Goal: Task Accomplishment & Management: Use online tool/utility

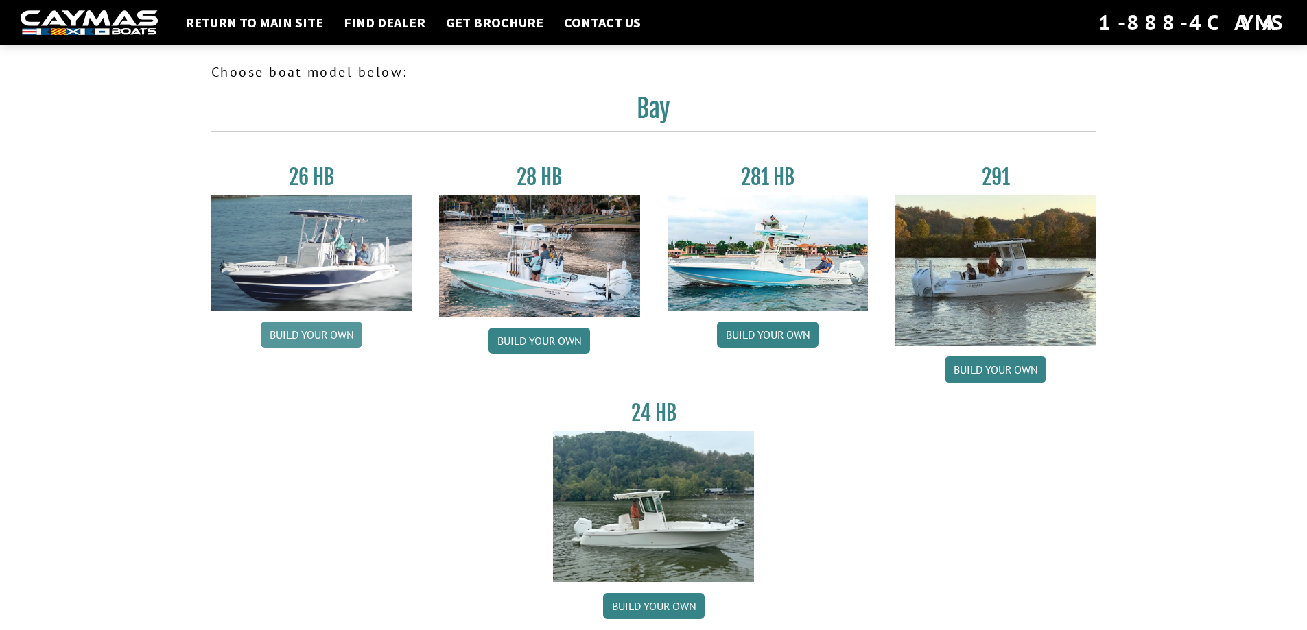
click at [348, 337] on link "Build your own" at bounding box center [312, 335] width 102 height 26
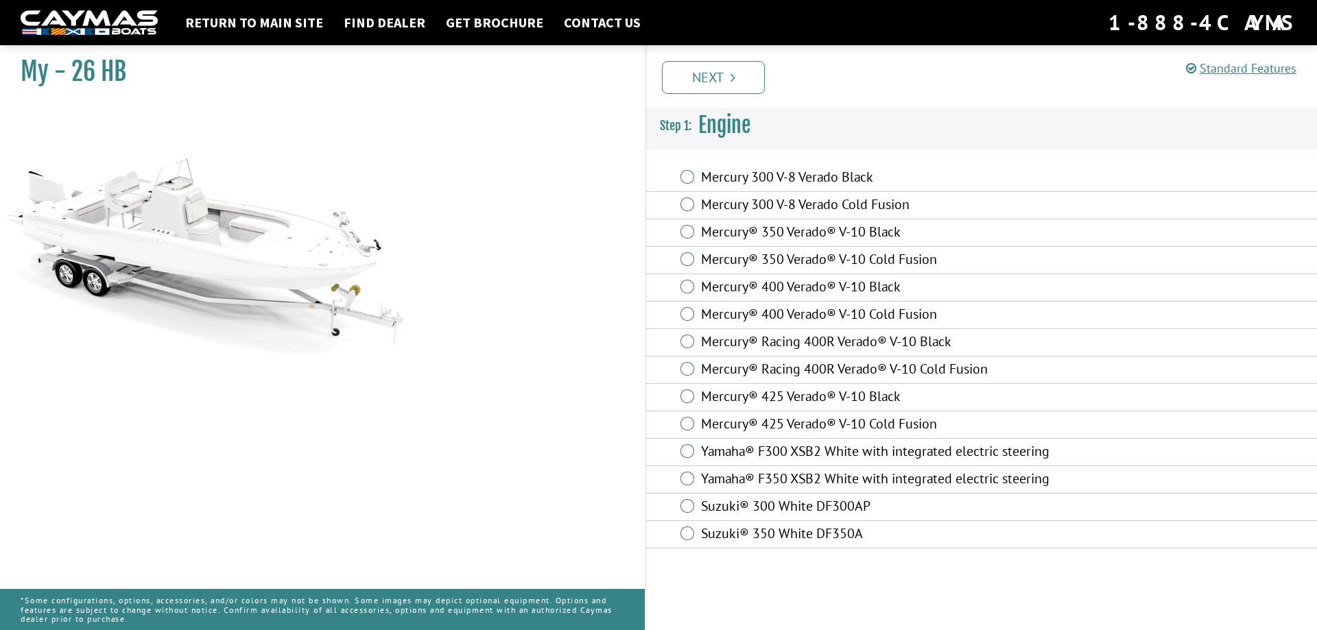
click at [731, 530] on label "Suzuki® 350 White DF350A" at bounding box center [886, 535] width 370 height 20
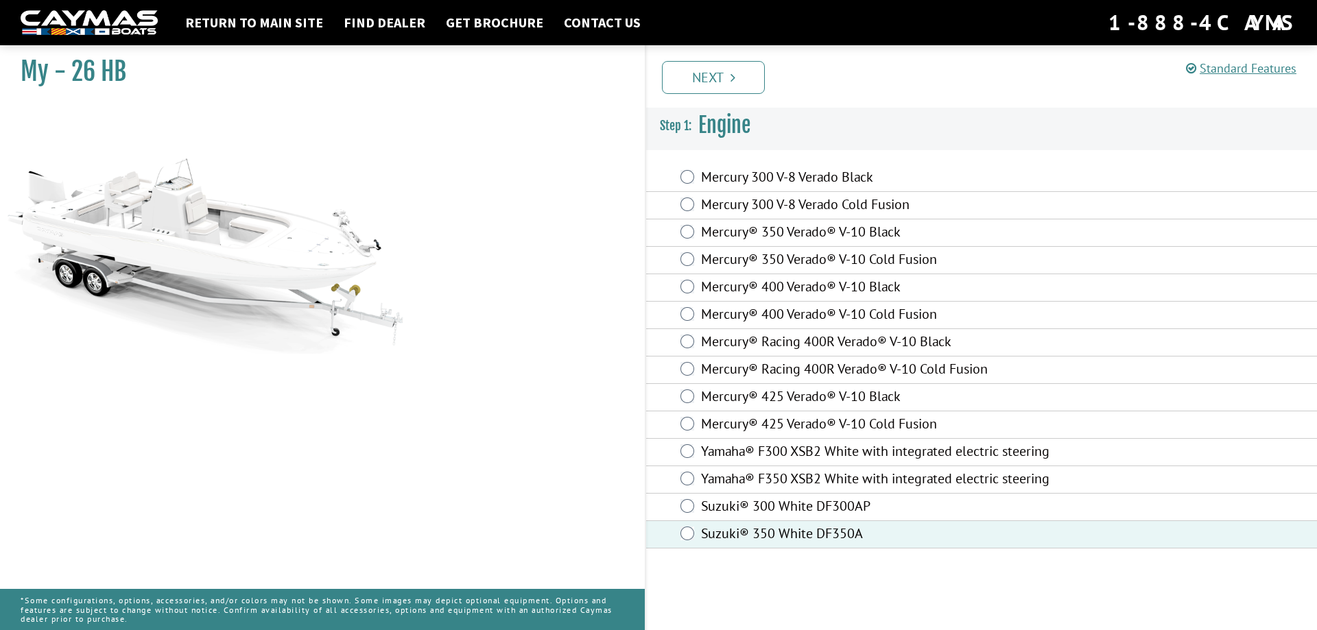
click at [741, 80] on link "Next" at bounding box center [713, 77] width 103 height 33
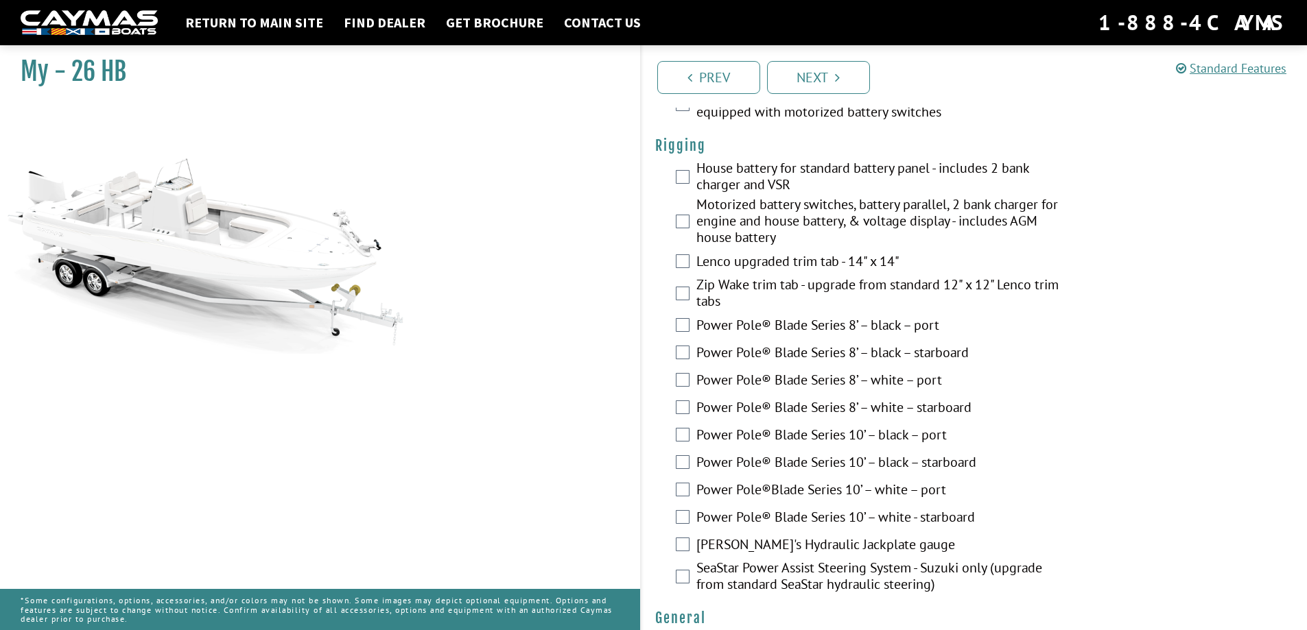
scroll to position [480, 0]
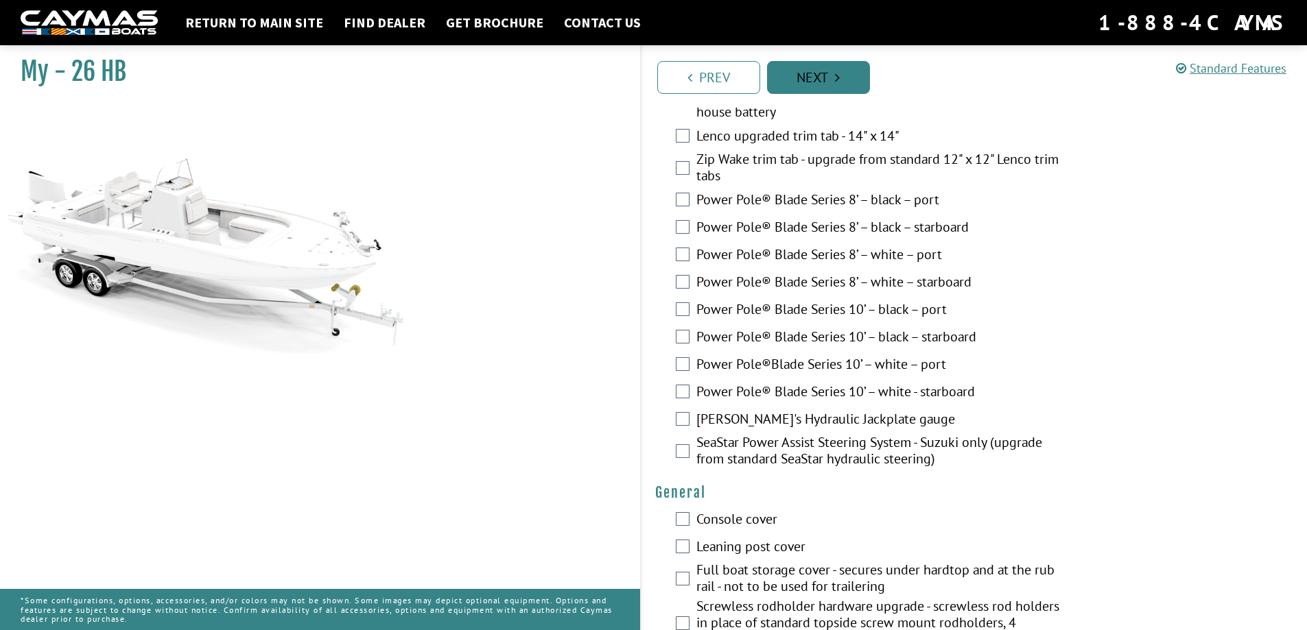
click at [813, 71] on link "Next" at bounding box center [818, 77] width 103 height 33
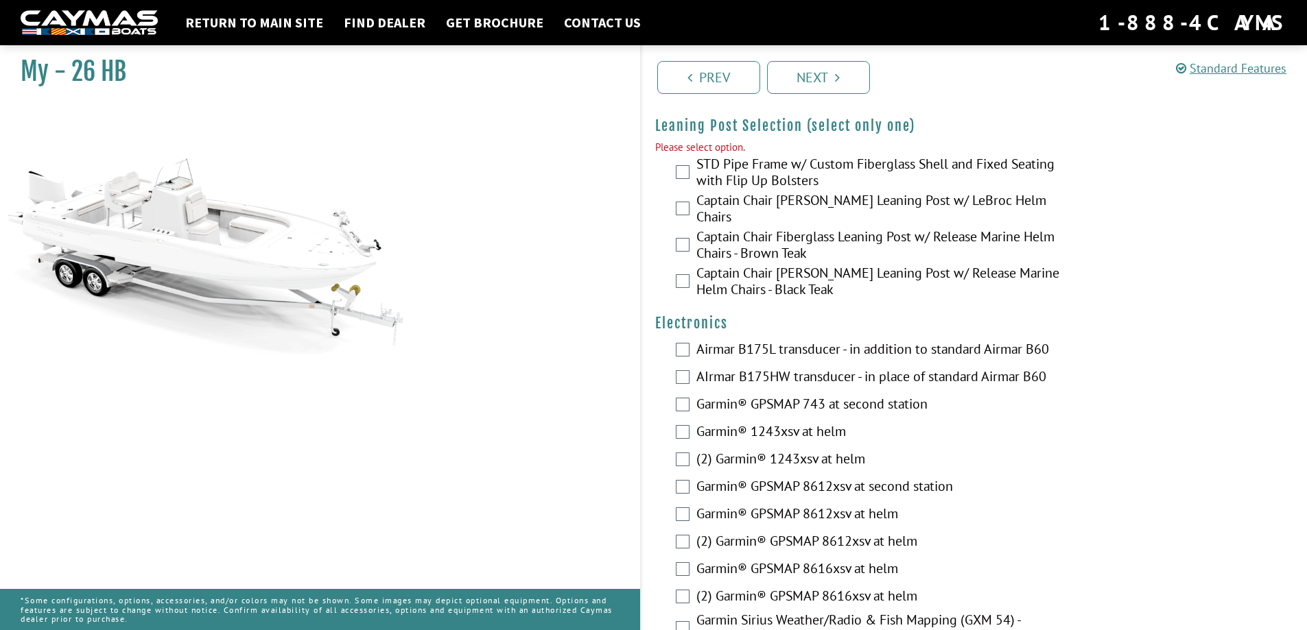
scroll to position [2896, 0]
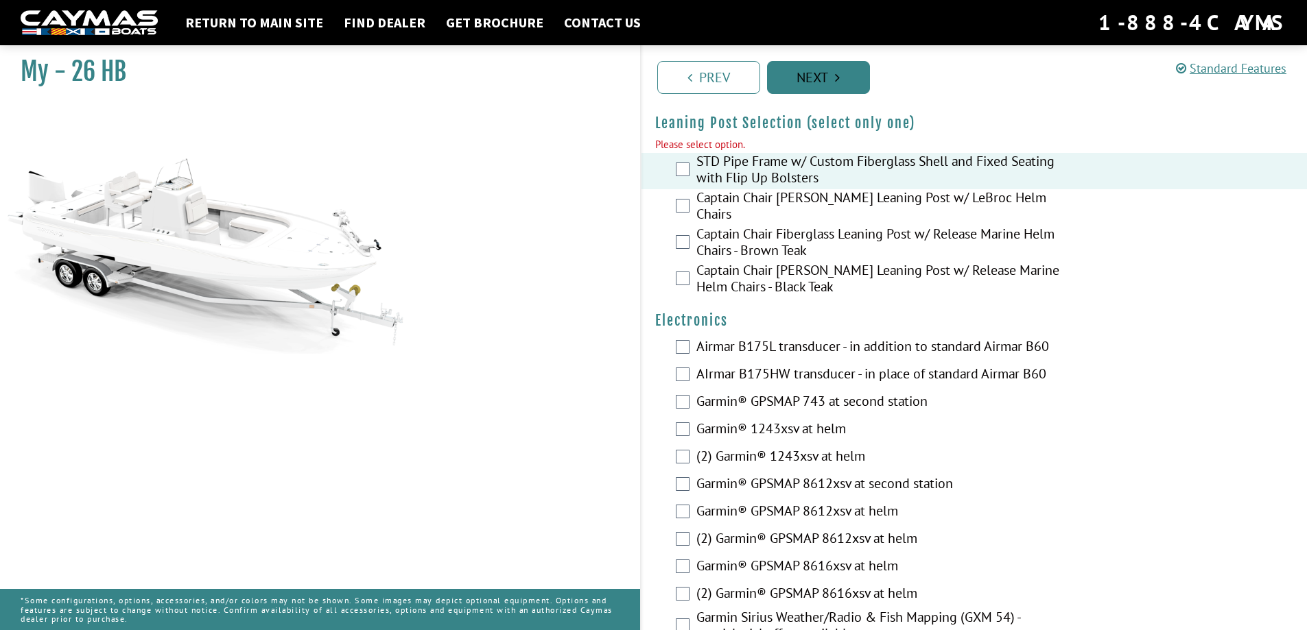
click at [797, 71] on link "Next" at bounding box center [818, 77] width 103 height 33
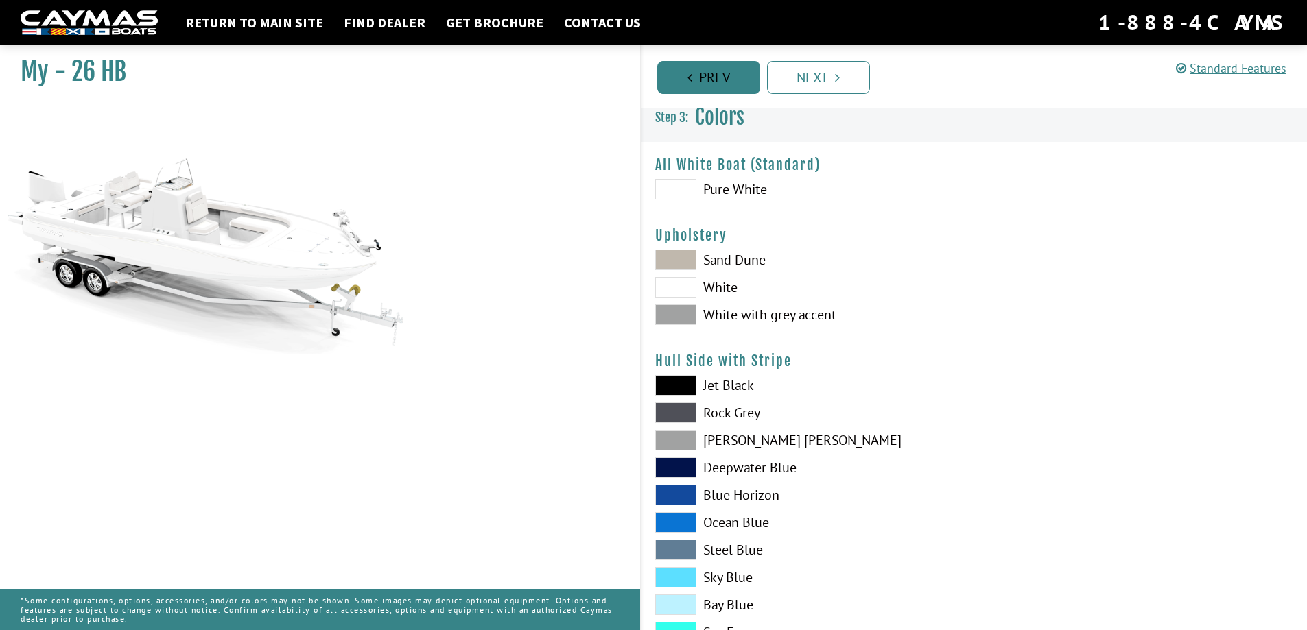
scroll to position [0, 0]
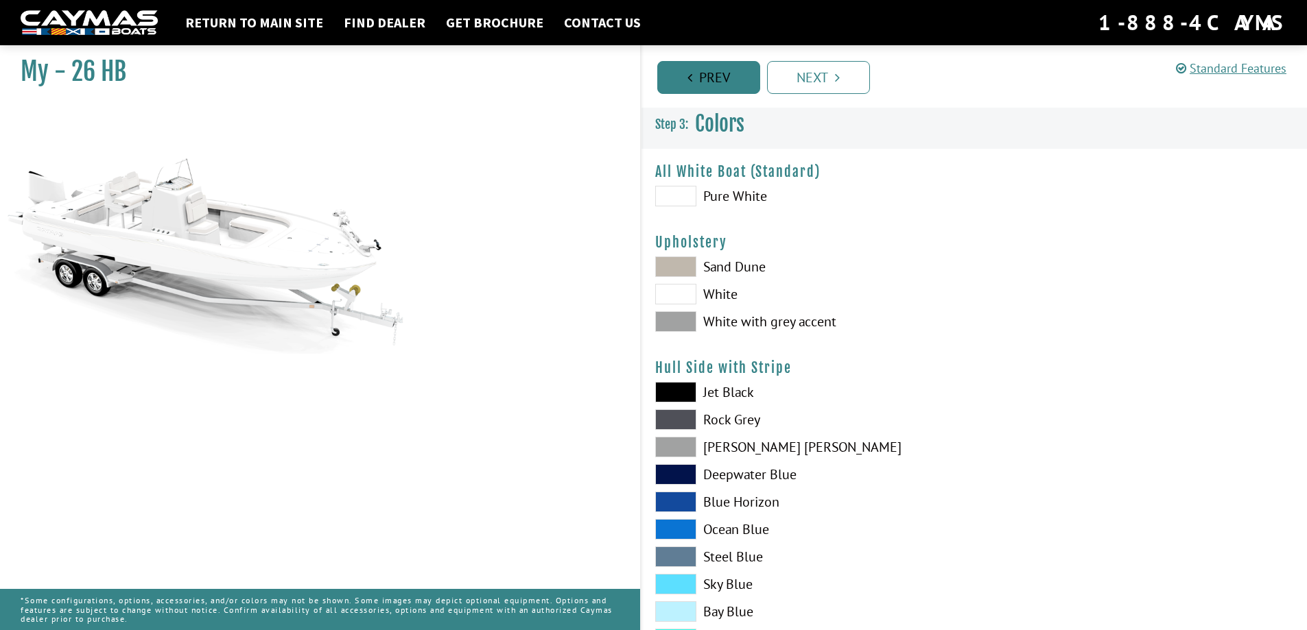
click at [698, 80] on link "Prev" at bounding box center [708, 77] width 103 height 33
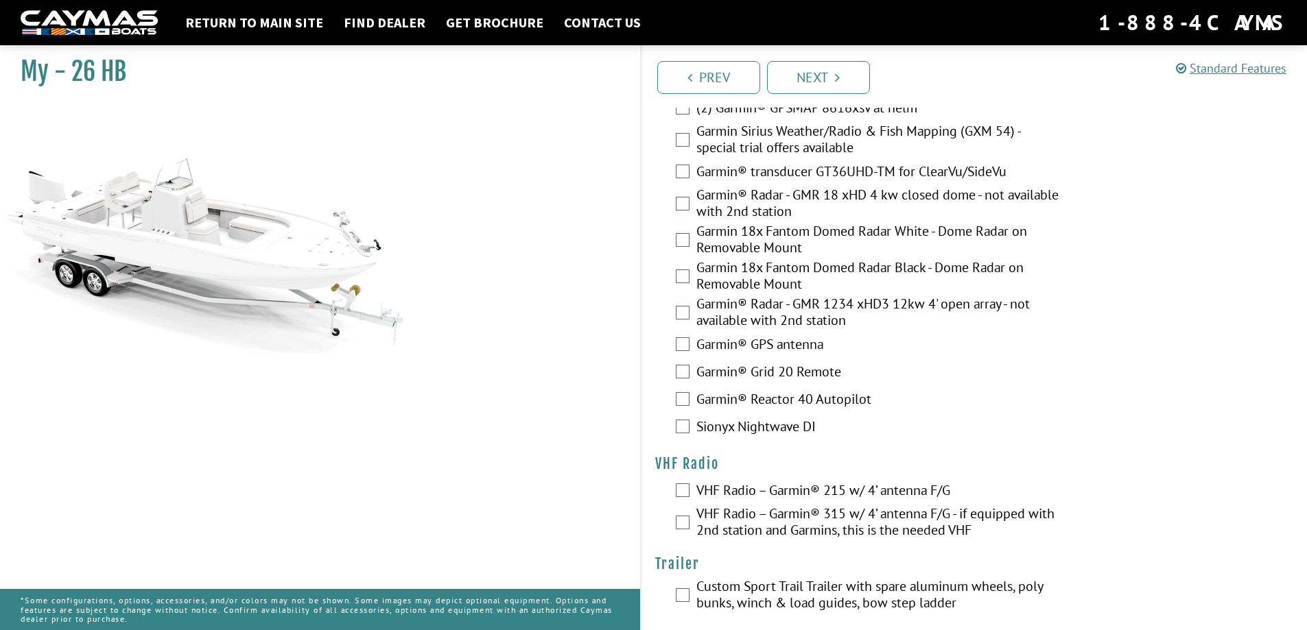
scroll to position [3368, 0]
click at [828, 76] on link "Next" at bounding box center [818, 77] width 103 height 33
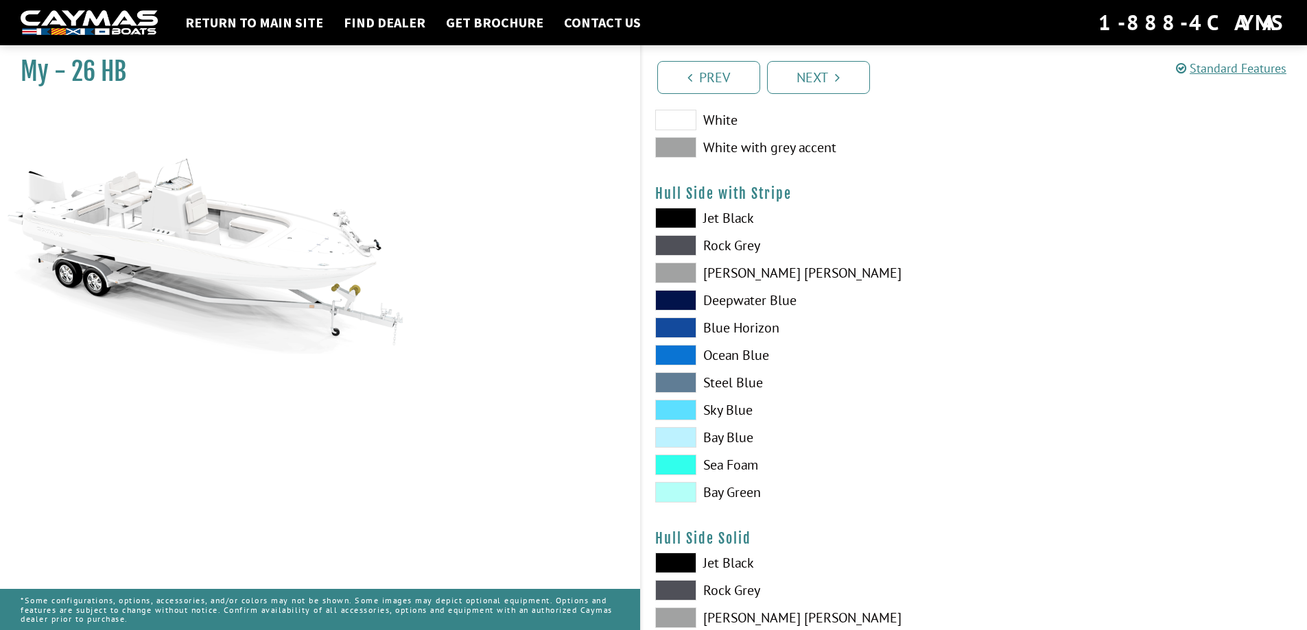
scroll to position [0, 0]
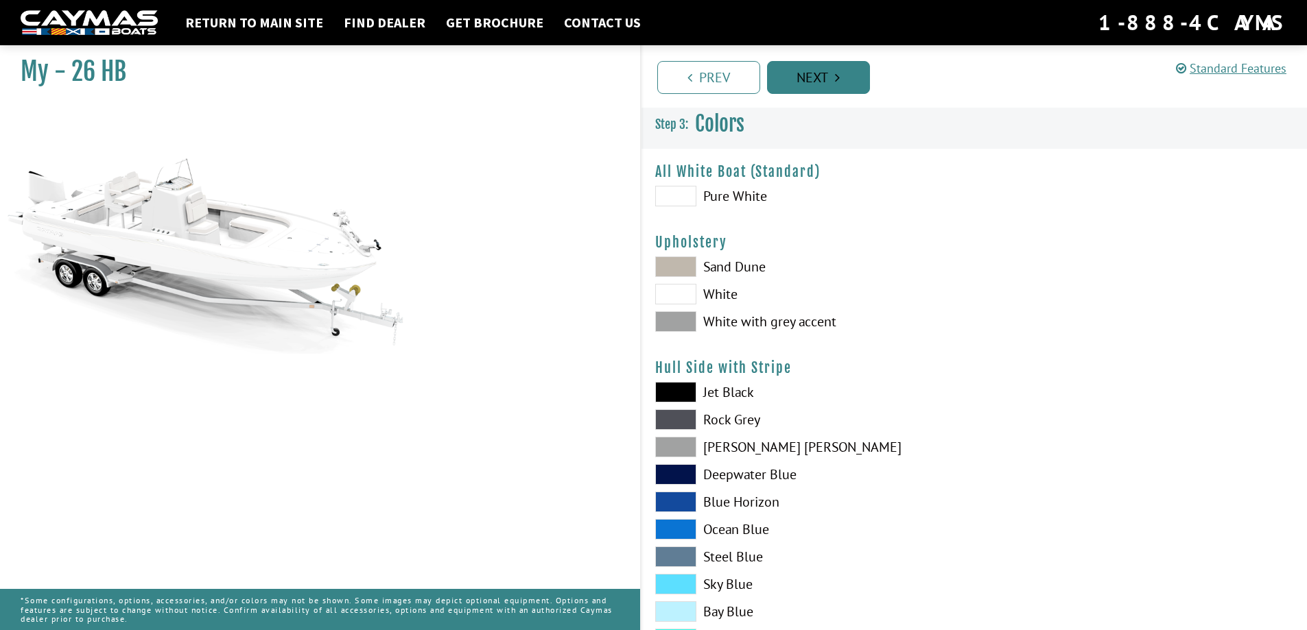
click at [825, 80] on link "Next" at bounding box center [818, 77] width 103 height 33
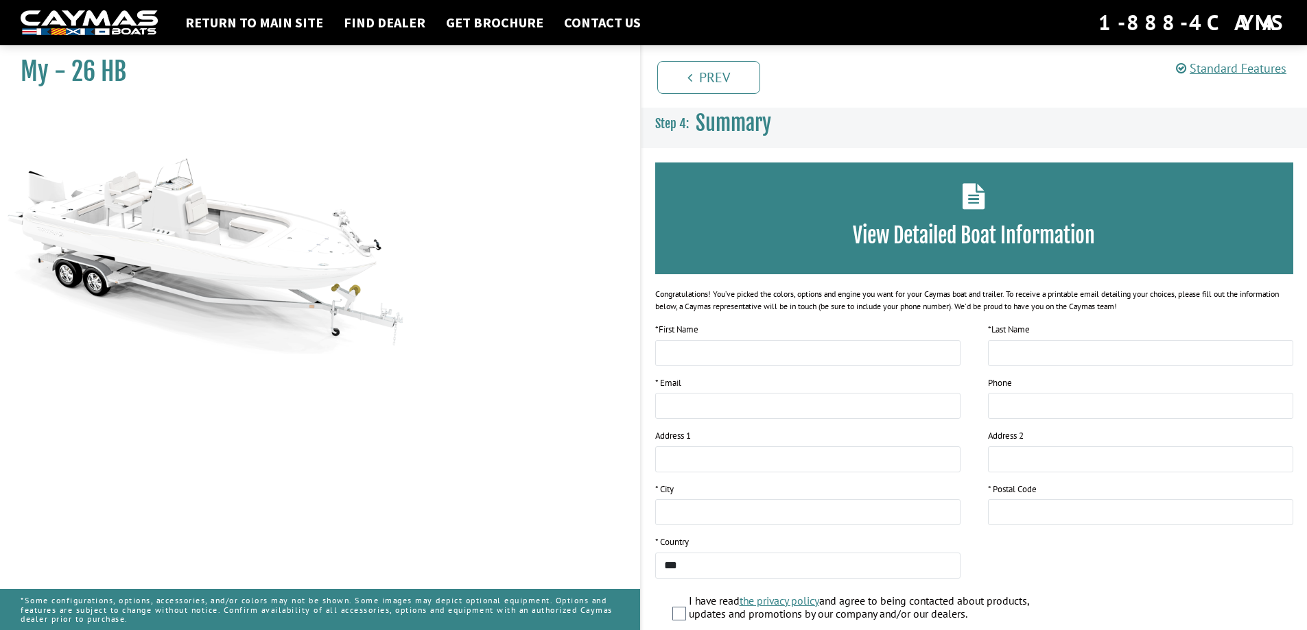
click at [68, 19] on img at bounding box center [89, 22] width 137 height 25
